Goal: Use online tool/utility: Utilize a website feature to perform a specific function

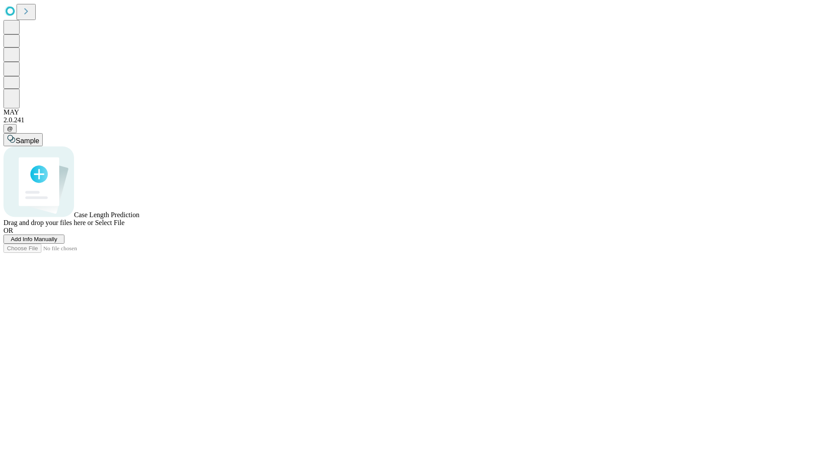
click at [57, 242] on span "Add Info Manually" at bounding box center [34, 239] width 47 height 7
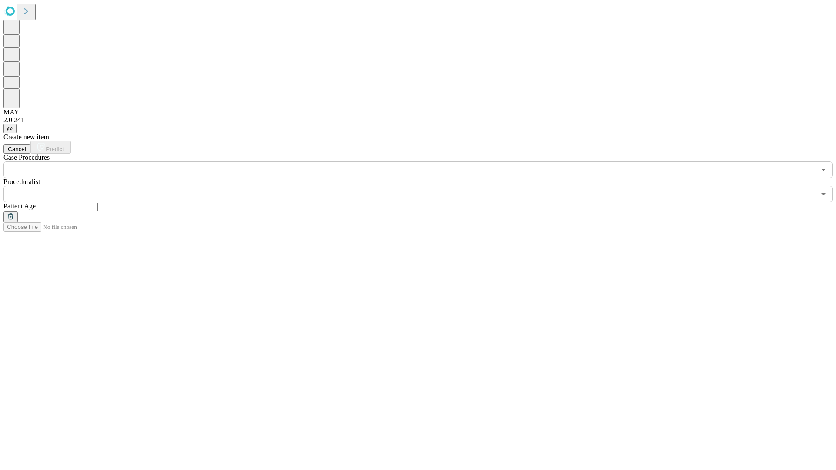
click at [98, 203] on input "text" at bounding box center [67, 207] width 62 height 9
type input "**"
click at [424, 186] on input "text" at bounding box center [409, 194] width 812 height 17
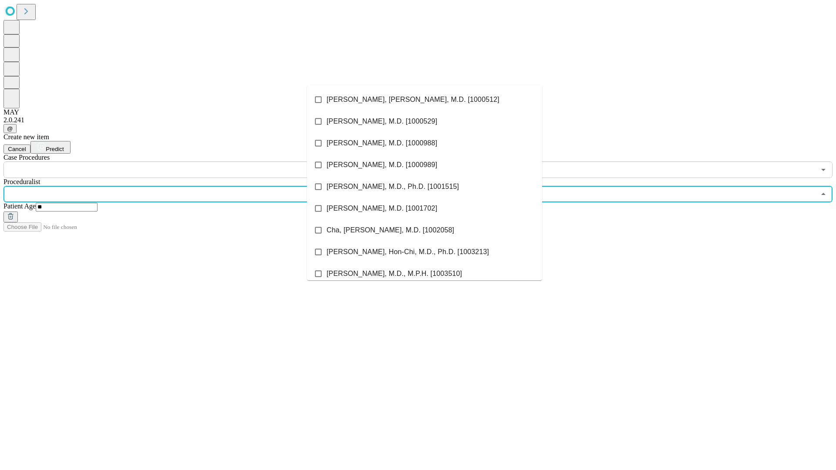
click at [424, 100] on li "[PERSON_NAME], [PERSON_NAME], M.D. [1000512]" at bounding box center [424, 100] width 235 height 22
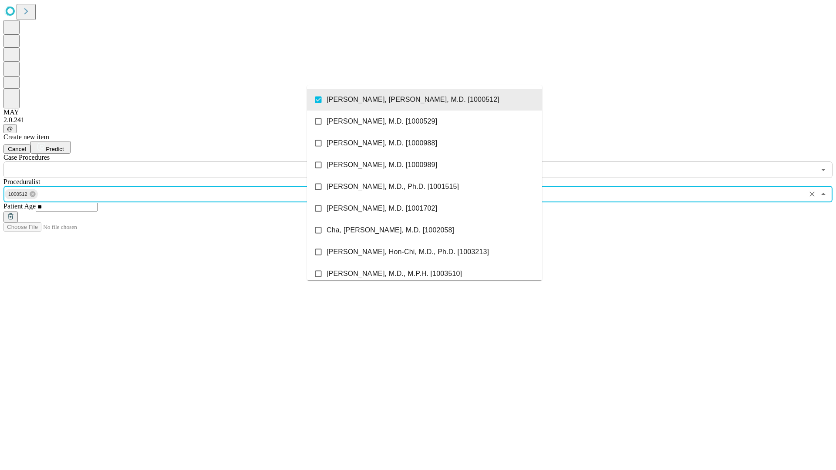
click at [183, 162] on input "text" at bounding box center [409, 170] width 812 height 17
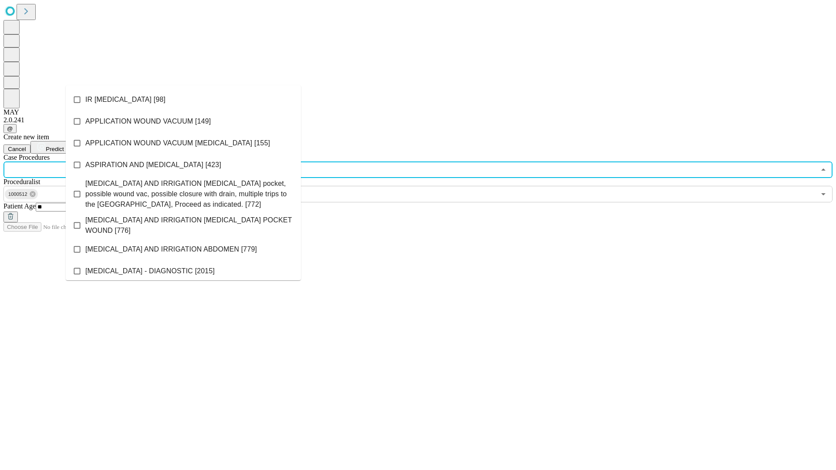
click at [183, 100] on li "IR [MEDICAL_DATA] [98]" at bounding box center [183, 100] width 235 height 22
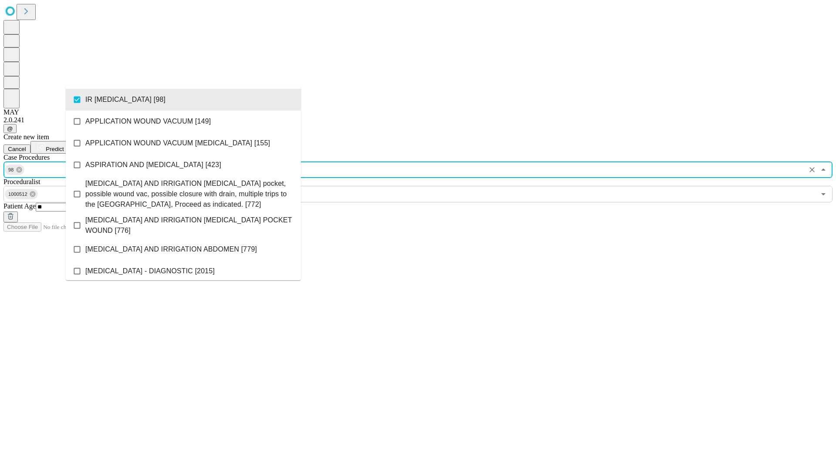
click at [64, 146] on span "Predict" at bounding box center [55, 149] width 18 height 7
